Goal: Information Seeking & Learning: Learn about a topic

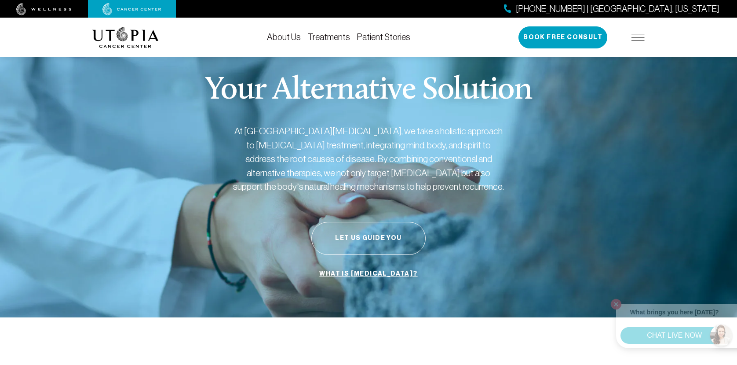
click at [687, 5] on span "[PHONE_NUMBER] | [GEOGRAPHIC_DATA], [US_STATE]" at bounding box center [618, 9] width 204 height 13
click at [117, 11] on img at bounding box center [131, 9] width 59 height 12
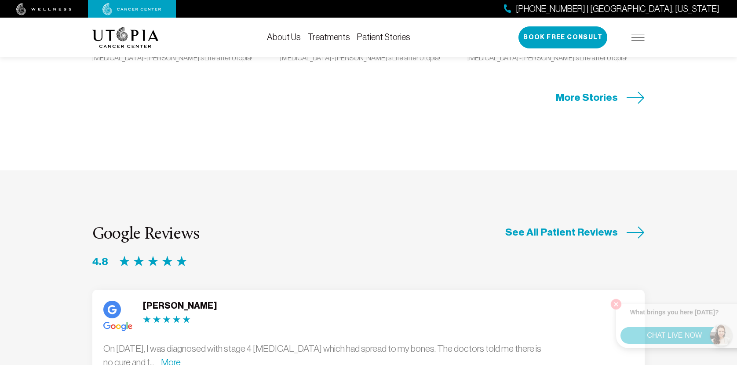
scroll to position [2165, 0]
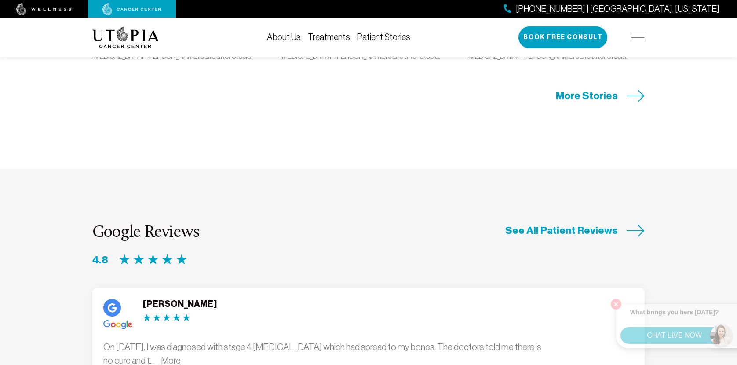
click at [181, 355] on link "More" at bounding box center [171, 360] width 20 height 10
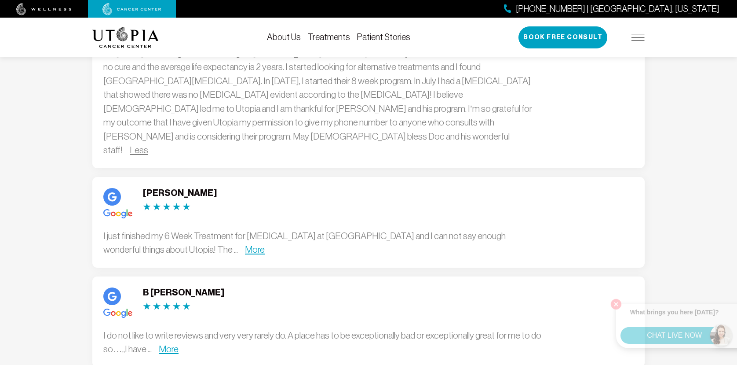
scroll to position [2464, 0]
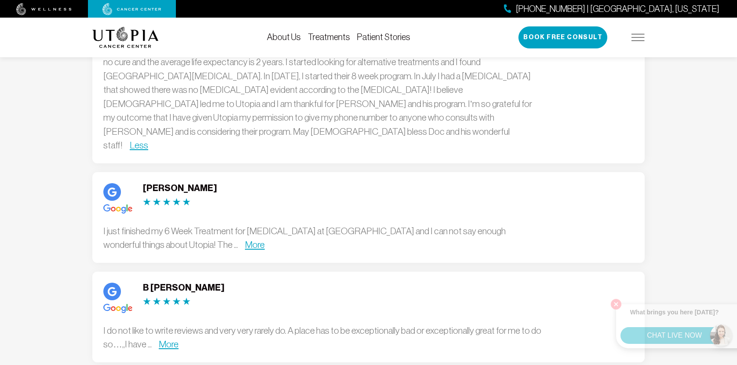
click at [337, 38] on link "Treatments" at bounding box center [329, 37] width 42 height 10
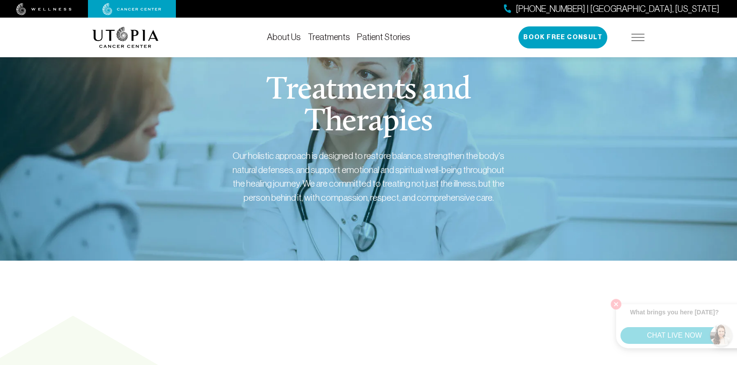
click at [637, 45] on div "[PHONE_NUMBER] | [GEOGRAPHIC_DATA], [US_STATE] Book Free Consult" at bounding box center [582, 37] width 126 height 22
click at [637, 38] on img at bounding box center [638, 37] width 13 height 7
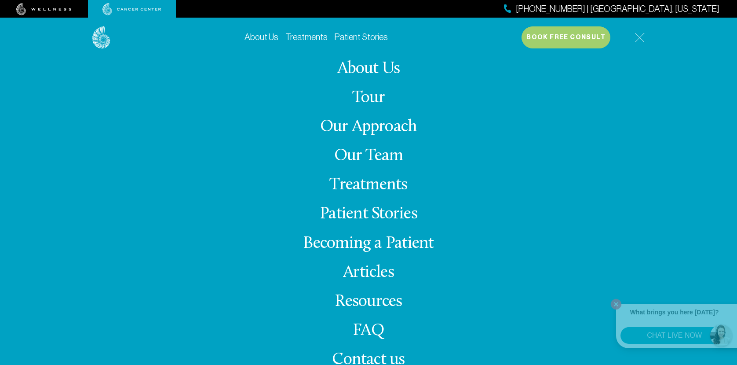
scroll to position [144, 0]
click at [639, 39] on img at bounding box center [640, 38] width 10 height 10
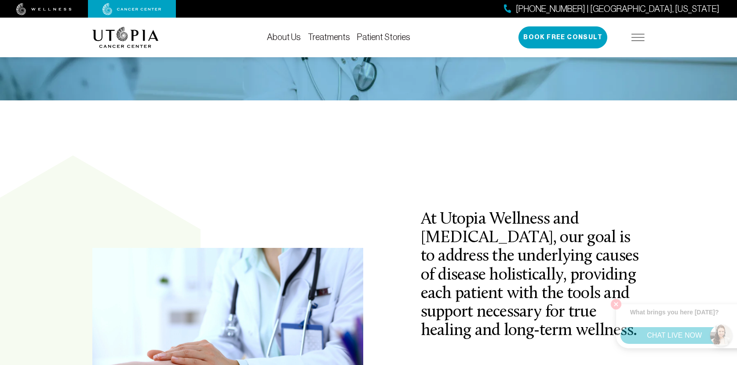
scroll to position [0, 0]
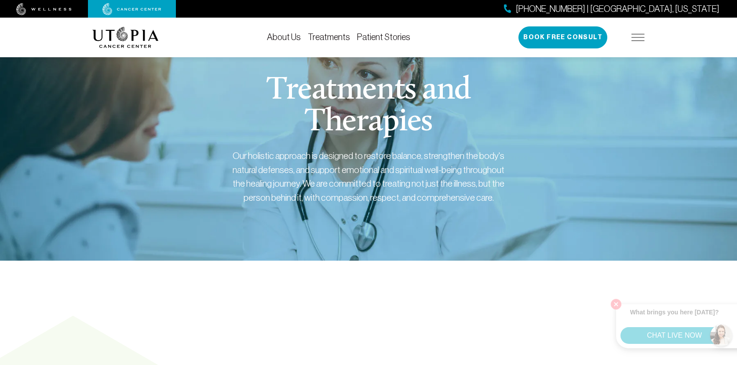
click at [58, 9] on img at bounding box center [43, 9] width 55 height 12
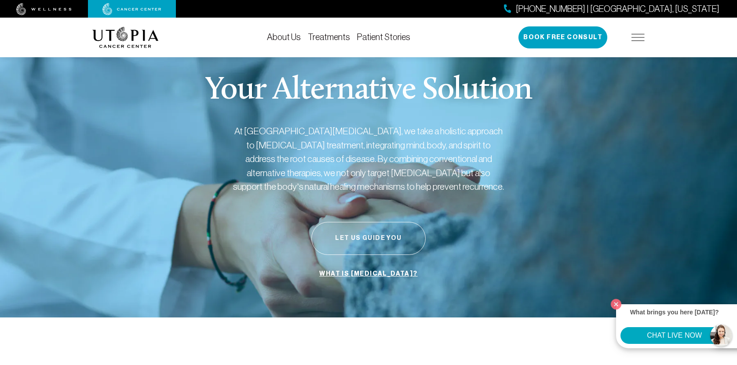
click at [357, 241] on button "Let Us Guide You" at bounding box center [368, 238] width 114 height 33
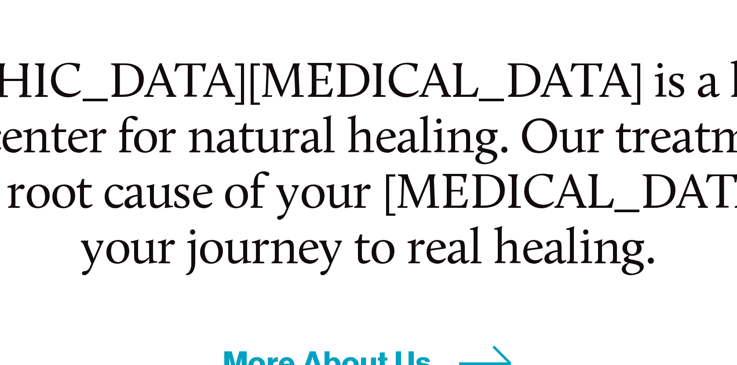
scroll to position [151, 0]
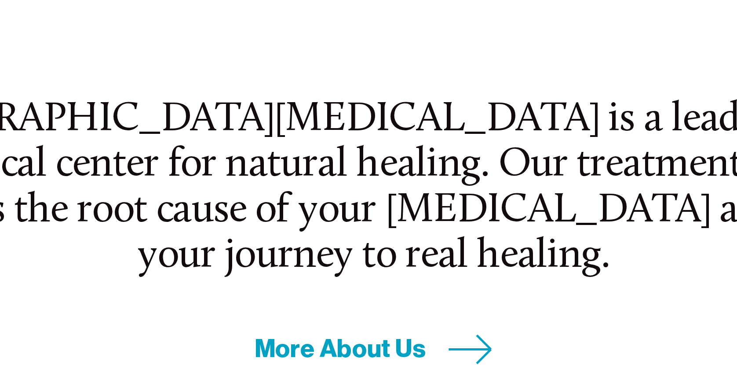
drag, startPoint x: 443, startPoint y: 308, endPoint x: 439, endPoint y: 296, distance: 13.6
click at [439, 296] on h2 "[GEOGRAPHIC_DATA][MEDICAL_DATA] is a leading edge medical center for natural he…" at bounding box center [369, 291] width 412 height 74
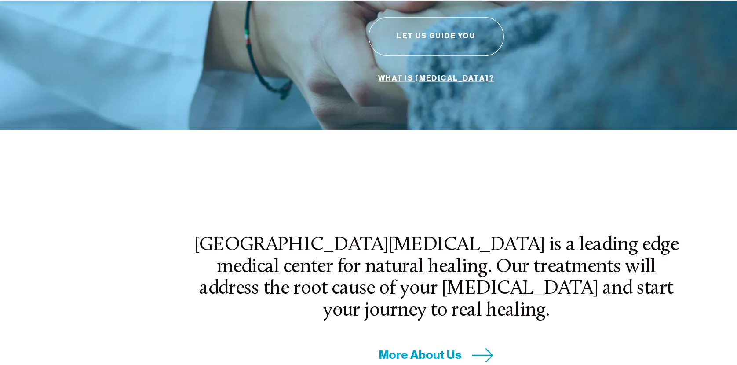
scroll to position [152, 0]
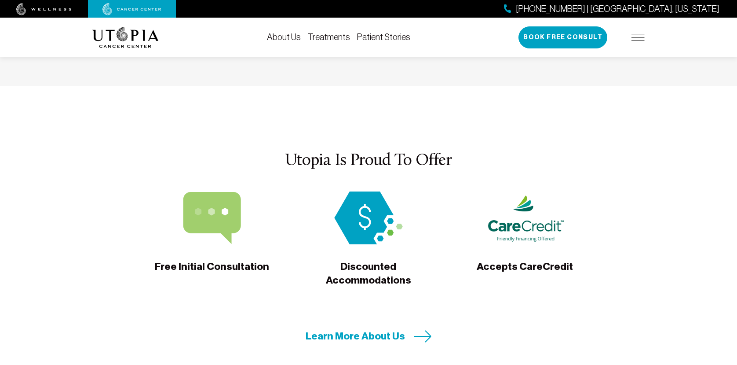
scroll to position [2722, 0]
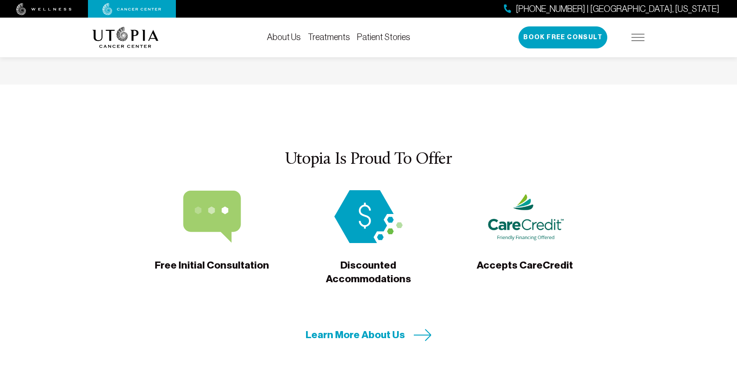
click at [359, 190] on img at bounding box center [368, 216] width 78 height 53
click at [367, 258] on span "Discounted Accommodations" at bounding box center [368, 272] width 119 height 28
click at [354, 328] on span "Learn More About Us" at bounding box center [355, 335] width 99 height 14
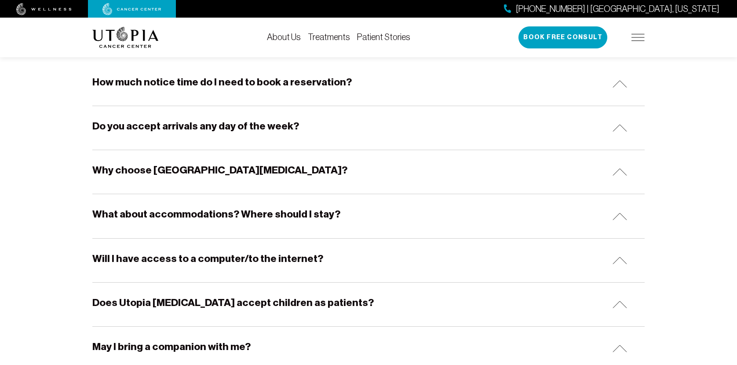
scroll to position [172, 0]
click at [377, 228] on div "What about accommodations? Where should I stay?" at bounding box center [368, 216] width 552 height 44
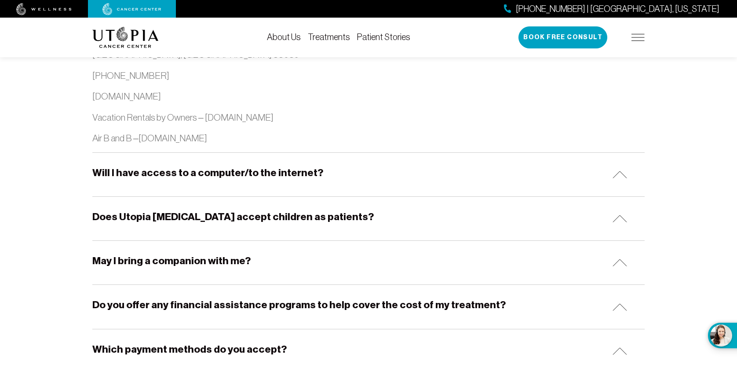
scroll to position [965, 0]
click at [329, 261] on div "May I bring a companion with me?" at bounding box center [368, 262] width 552 height 44
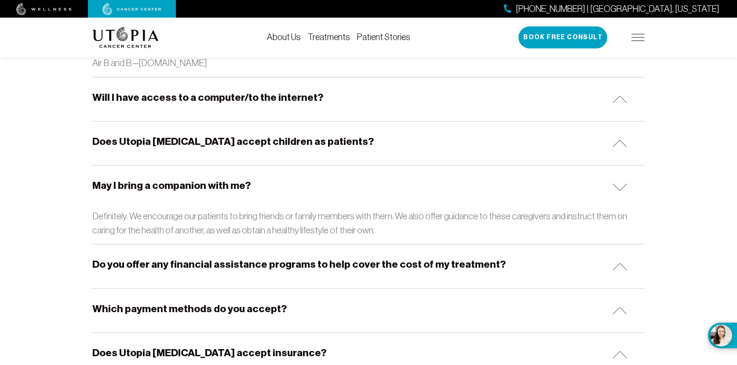
scroll to position [1046, 0]
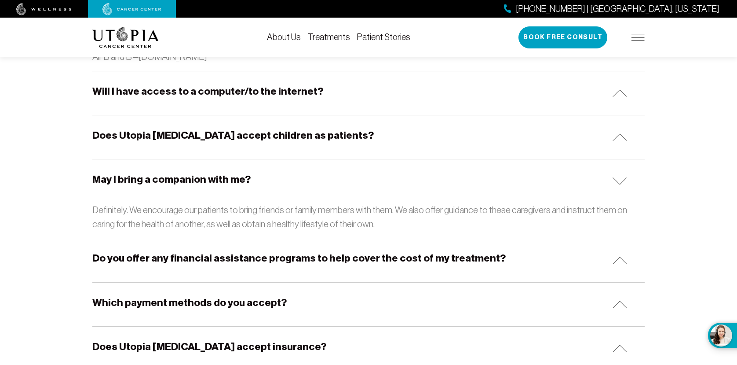
click at [278, 311] on div "Which payment methods do you accept?" at bounding box center [368, 304] width 552 height 44
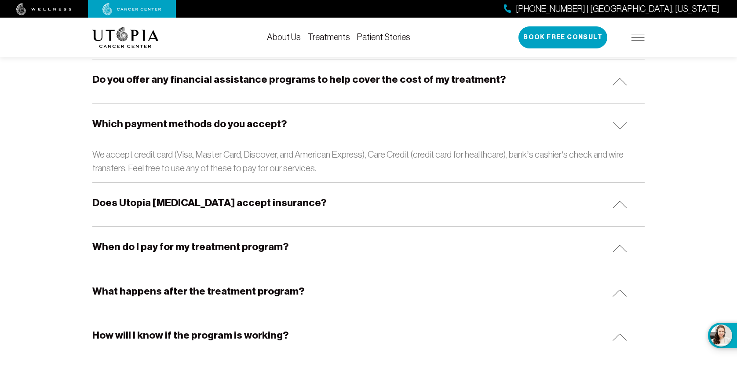
scroll to position [1156, 0]
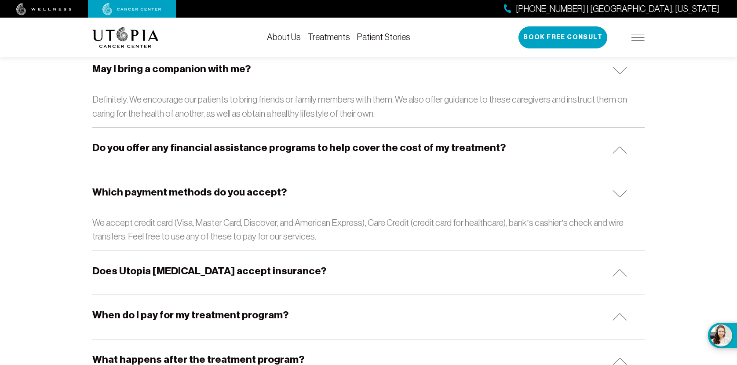
click at [274, 280] on div "Does Utopia Cancer Center accept insurance?" at bounding box center [368, 273] width 552 height 44
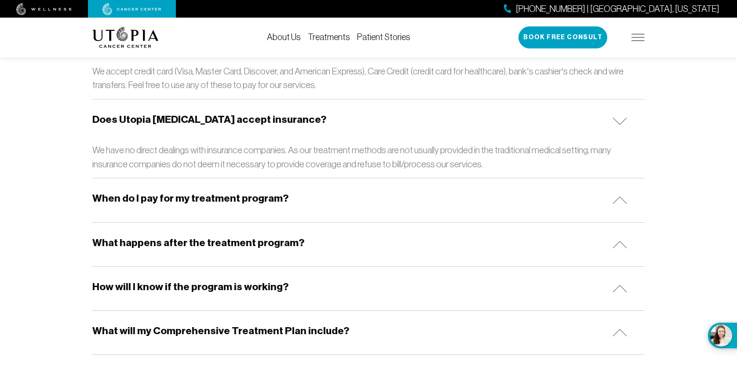
scroll to position [1309, 0]
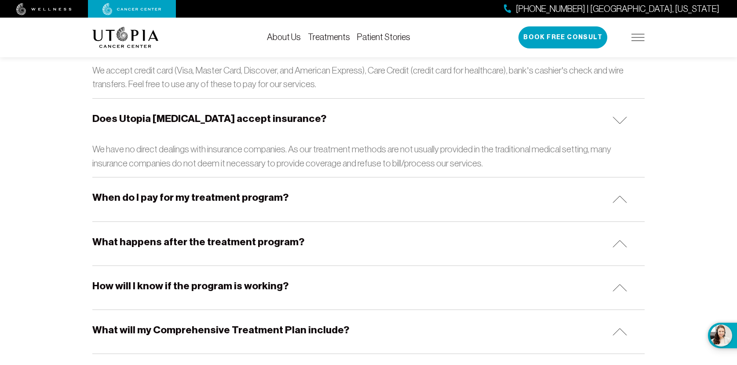
click at [275, 243] on h5 "What happens after the treatment program?" at bounding box center [198, 242] width 212 height 14
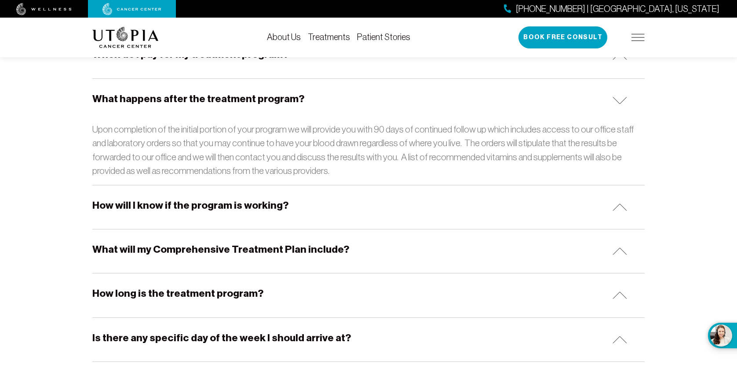
scroll to position [1458, 0]
